Goal: Information Seeking & Learning: Learn about a topic

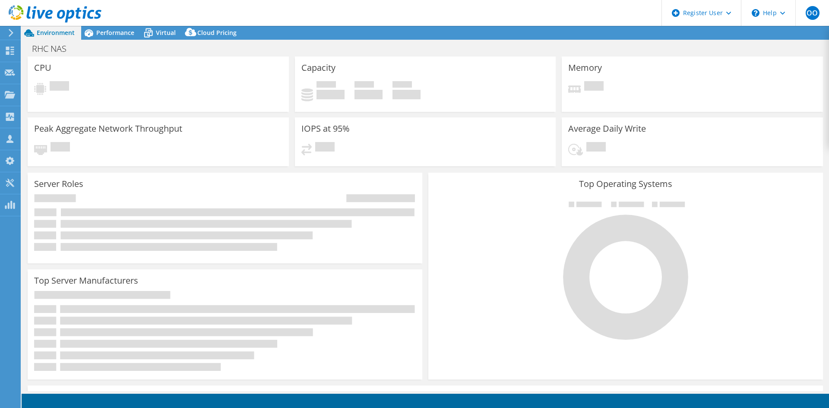
select select "USD"
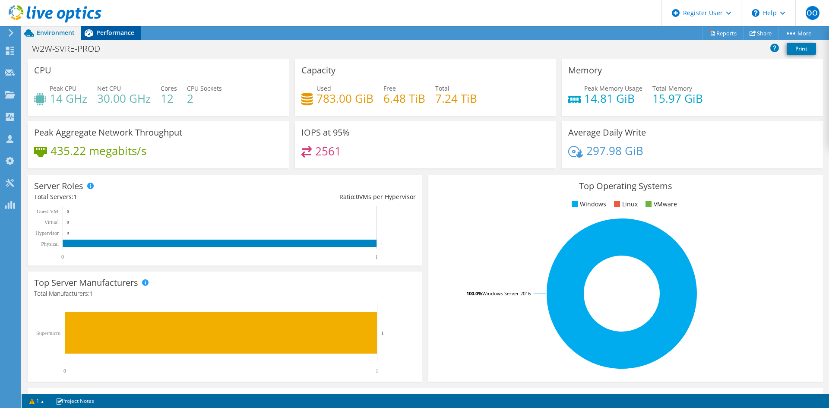
click at [107, 31] on span "Performance" at bounding box center [115, 32] width 38 height 8
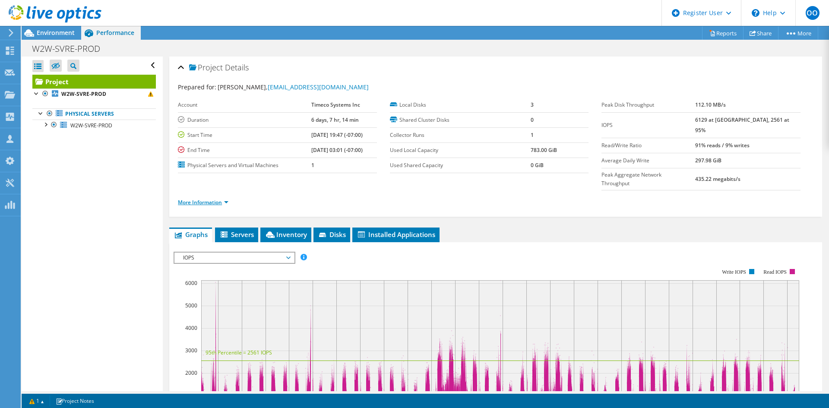
click at [212, 199] on link "More Information" at bounding box center [203, 202] width 50 height 7
